Goal: Browse casually

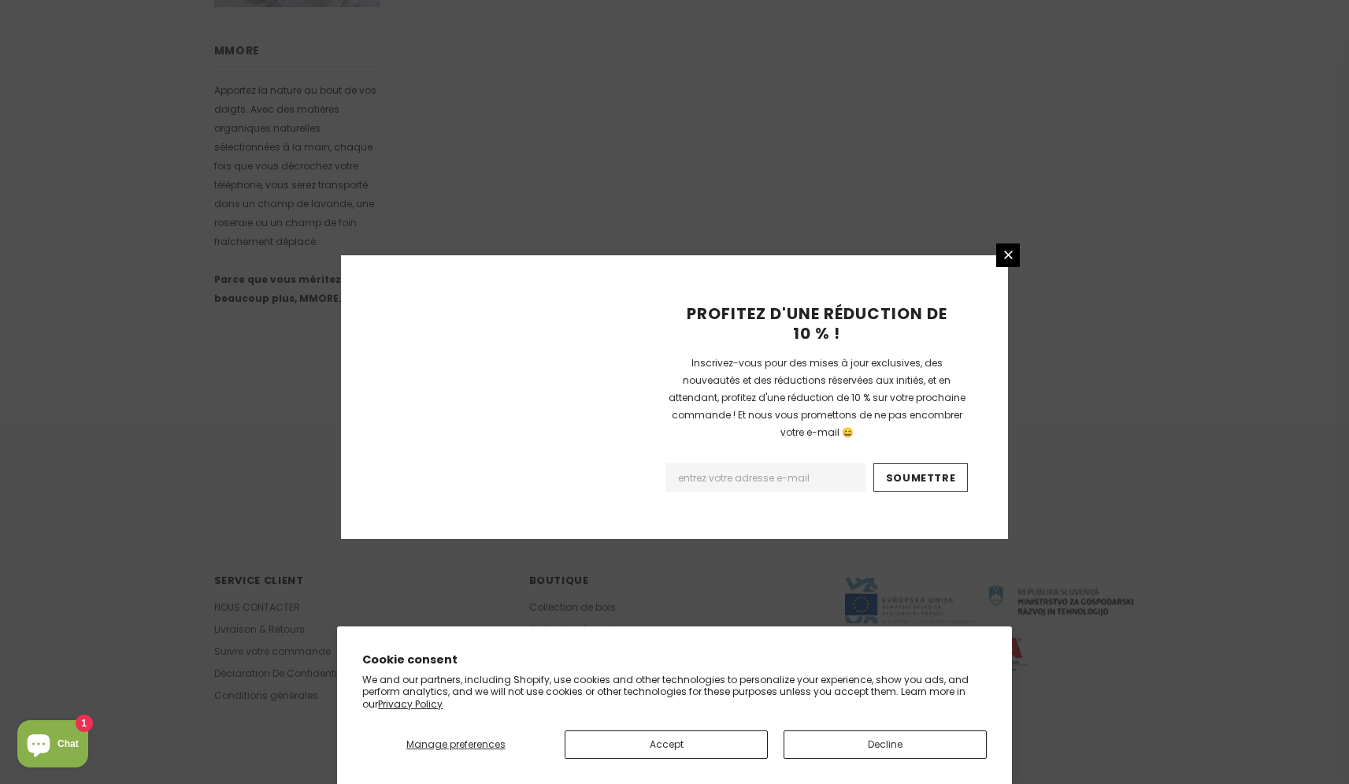
scroll to position [869, 0]
